Goal: Task Accomplishment & Management: Use online tool/utility

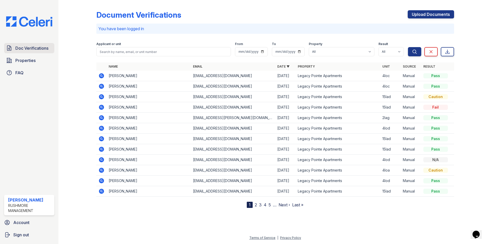
click at [31, 49] on span "Doc Verifications" at bounding box center [31, 48] width 33 height 6
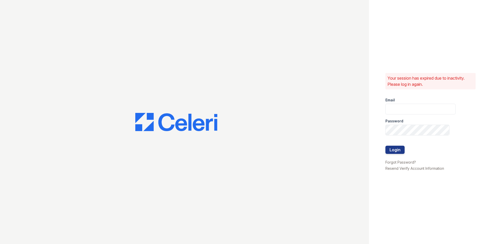
type input "edaniels@rushmoremgmt.com"
click at [399, 152] on button "Login" at bounding box center [394, 150] width 19 height 8
